Goal: Task Accomplishment & Management: Use online tool/utility

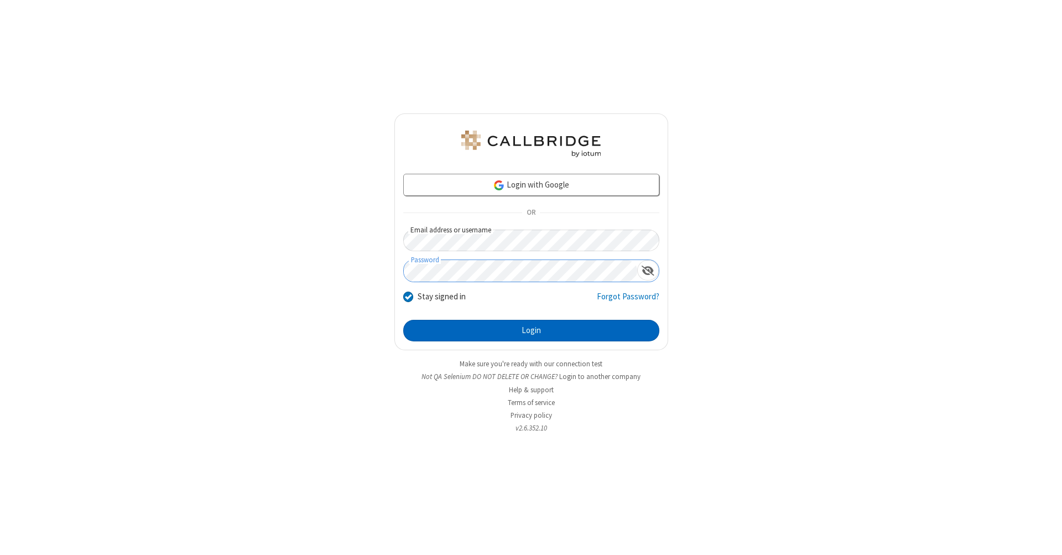
click at [531, 331] on button "Login" at bounding box center [531, 331] width 256 height 22
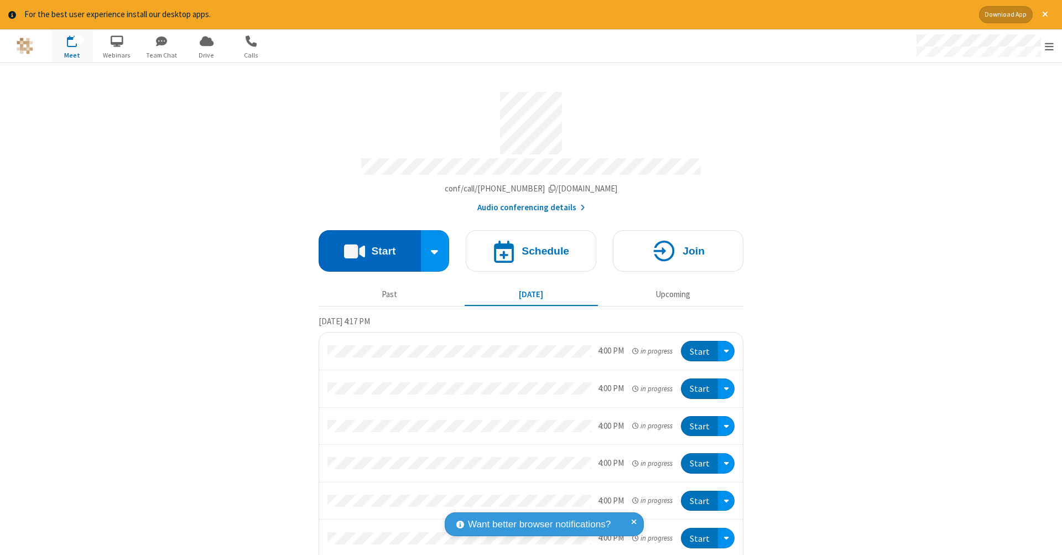
click at [365, 245] on button "Start" at bounding box center [370, 250] width 102 height 41
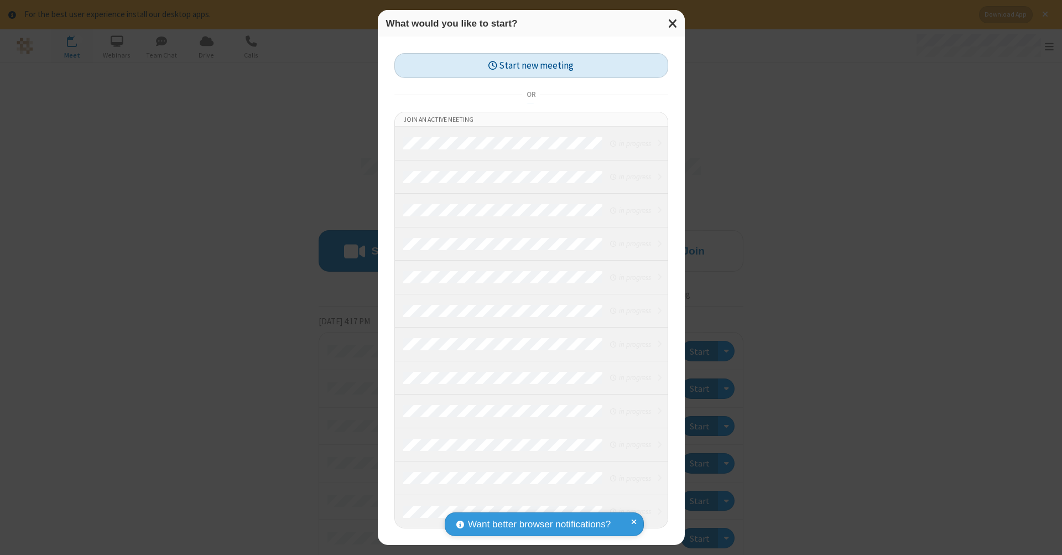
click at [531, 65] on button "Start new meeting" at bounding box center [531, 65] width 274 height 25
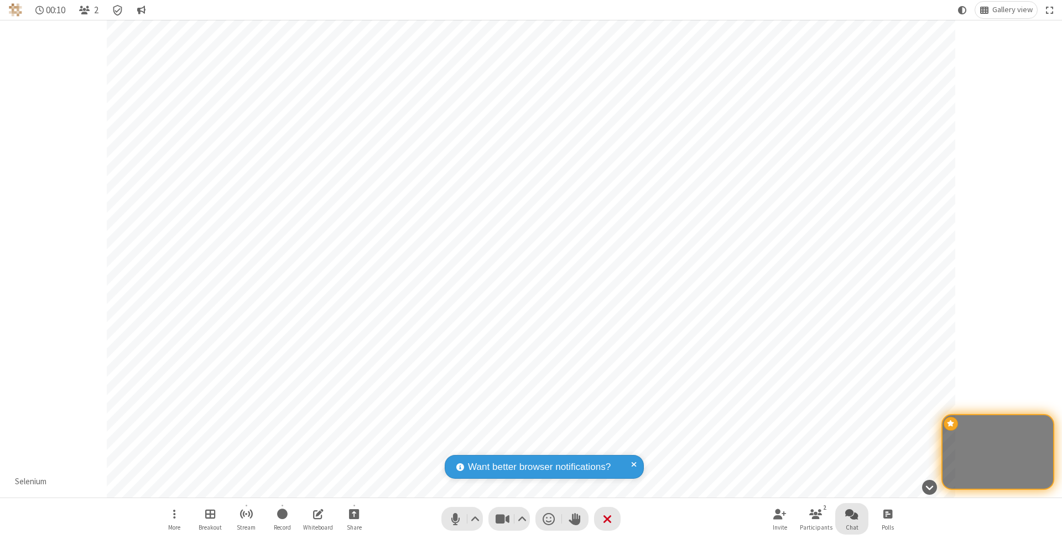
click at [851, 514] on span "Open chat" at bounding box center [851, 514] width 13 height 14
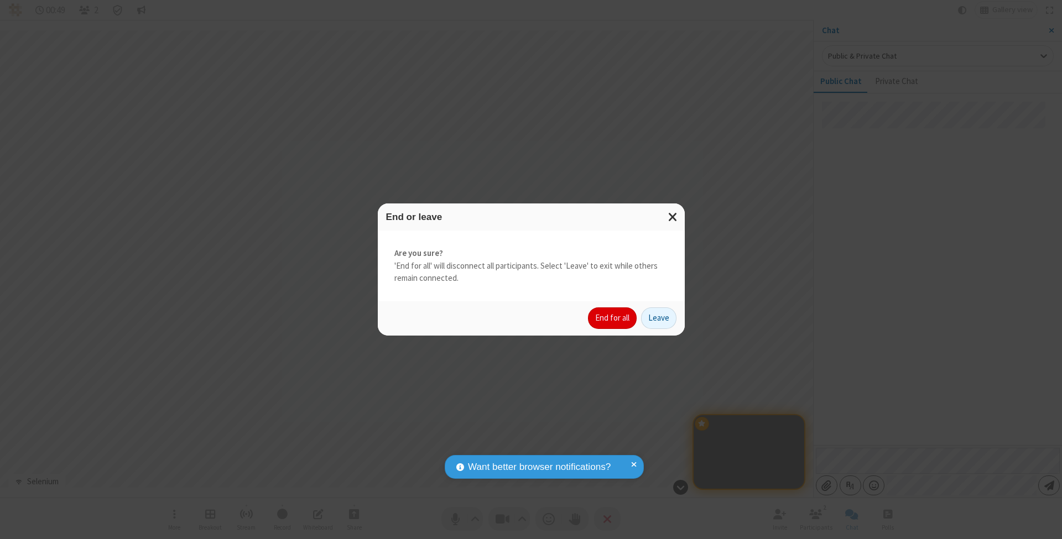
click at [613, 317] on button "End for all" at bounding box center [612, 318] width 49 height 22
